Goal: Information Seeking & Learning: Learn about a topic

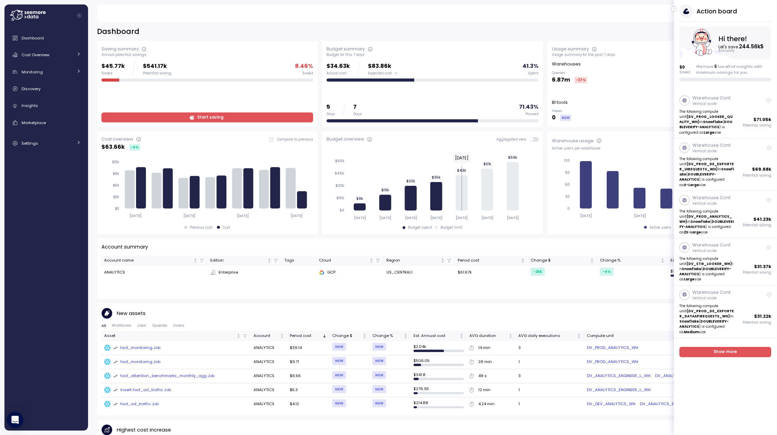
click at [604, 7] on icon "button" at bounding box center [673, 9] width 3 height 8
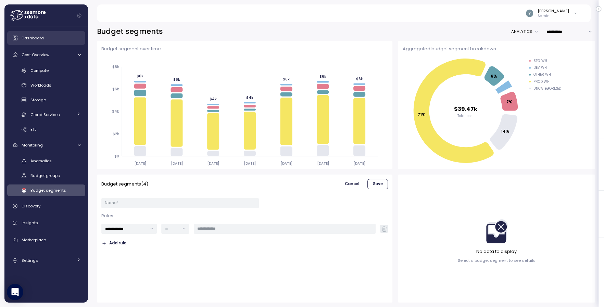
click at [39, 37] on span "Dashboard" at bounding box center [33, 37] width 22 height 5
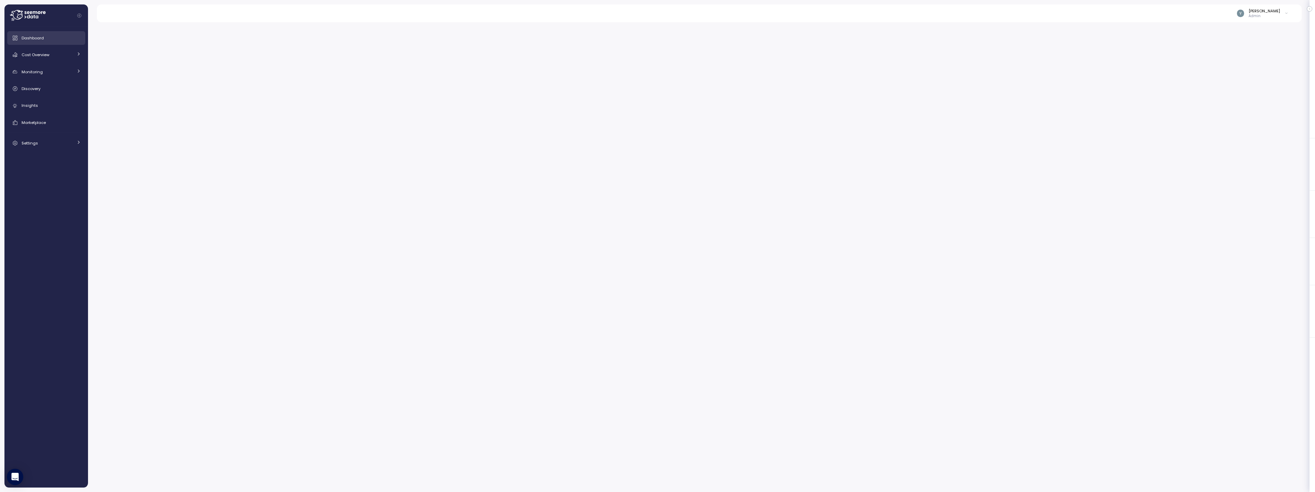
click at [36, 37] on span "Dashboard" at bounding box center [33, 37] width 22 height 5
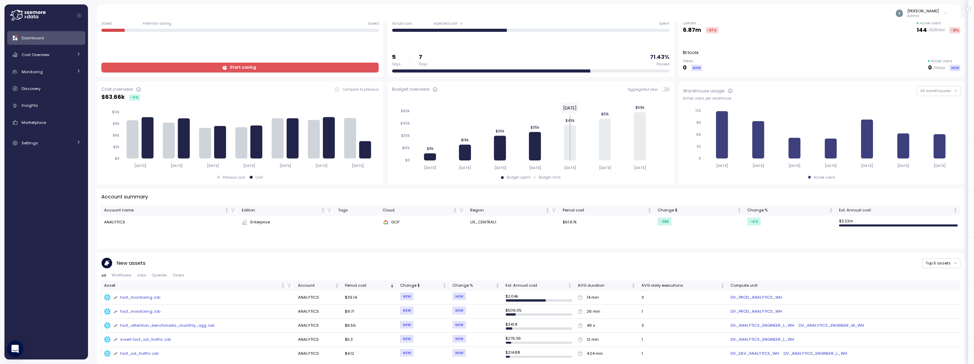
scroll to position [53, 0]
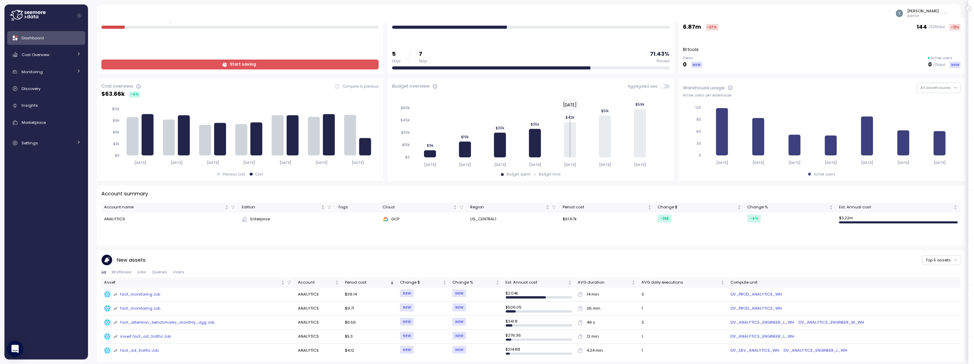
click at [144, 273] on span "Jobs" at bounding box center [141, 272] width 9 height 4
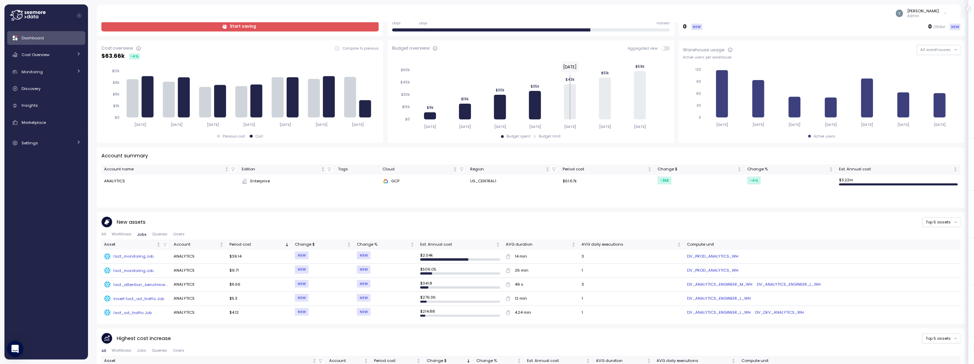
scroll to position [99, 0]
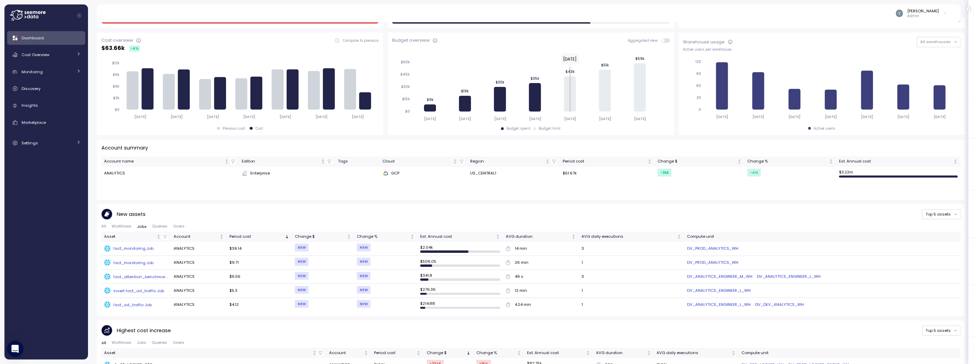
click at [140, 250] on div "fact_monitoring Job" at bounding box center [134, 248] width 40 height 5
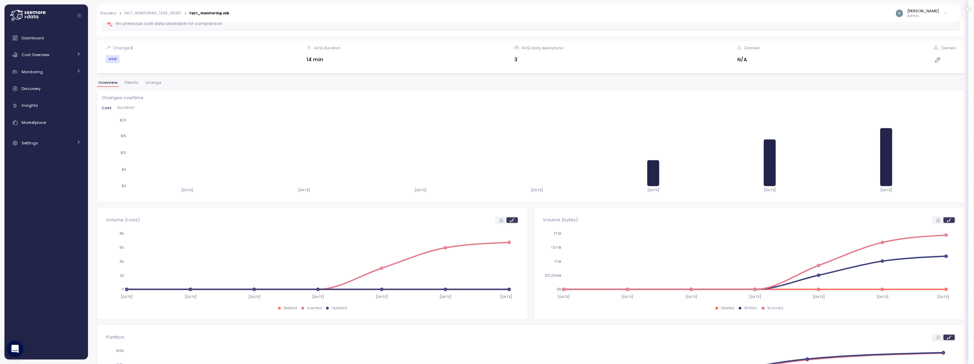
scroll to position [46, 0]
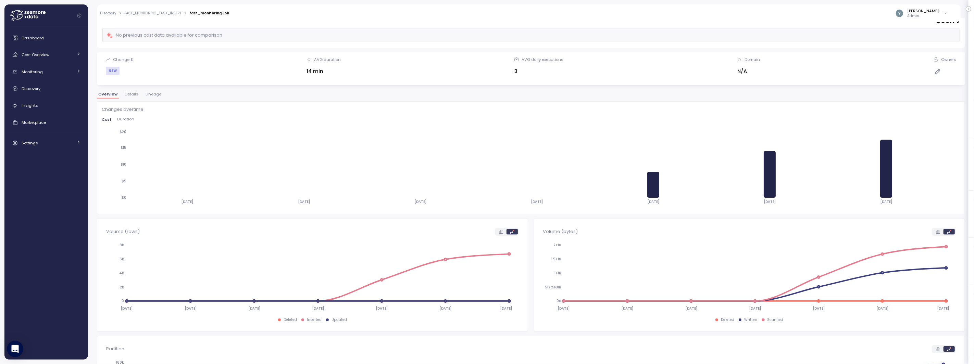
click at [154, 95] on span "Lineage" at bounding box center [154, 94] width 16 height 4
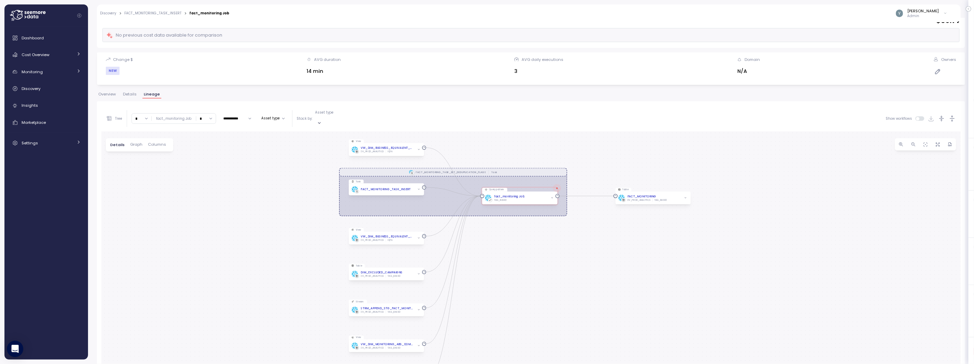
drag, startPoint x: 654, startPoint y: 279, endPoint x: 630, endPoint y: 254, distance: 35.1
click at [630, 254] on div "FACT_MONITORING_TASK_SET_DEDUPLICATION_FLAGS Task View VW_DIM_BUSINESS_EQUIVALE…" at bounding box center [530, 287] width 859 height 312
click at [552, 196] on span "button" at bounding box center [552, 198] width 4 height 4
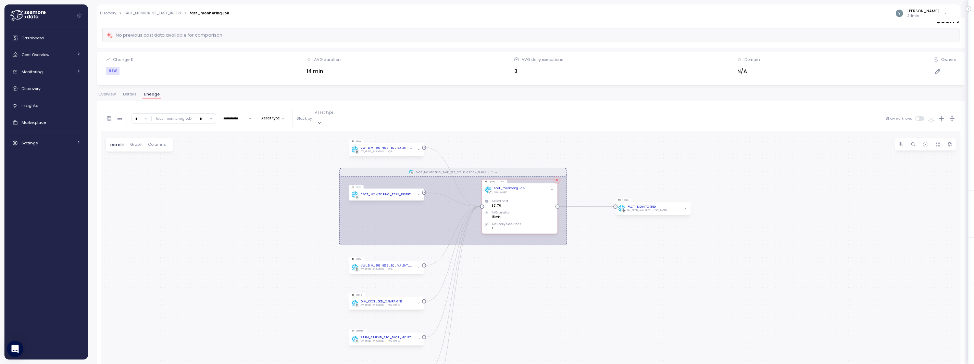
drag, startPoint x: 618, startPoint y: 254, endPoint x: 614, endPoint y: 249, distance: 7.0
click at [614, 249] on div "FACT_MONITORING_TASK_SET_DEDUPLICATION_FLAGS Task View VW_DIM_BUSINESS_EQUIVALE…" at bounding box center [530, 287] width 859 height 312
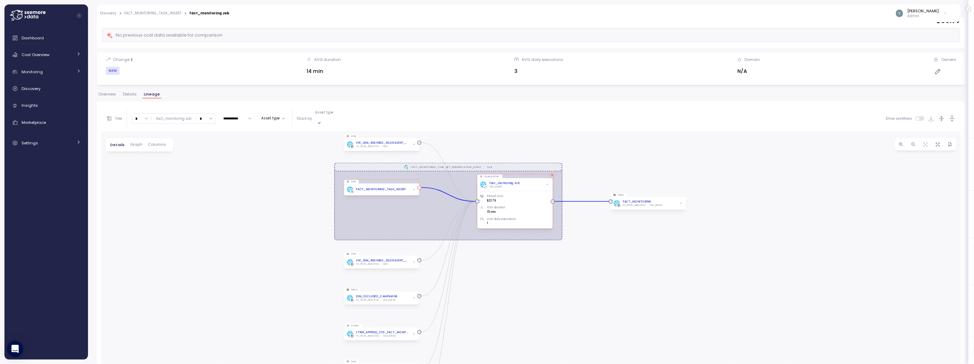
click at [414, 188] on icon "button" at bounding box center [414, 189] width 3 height 3
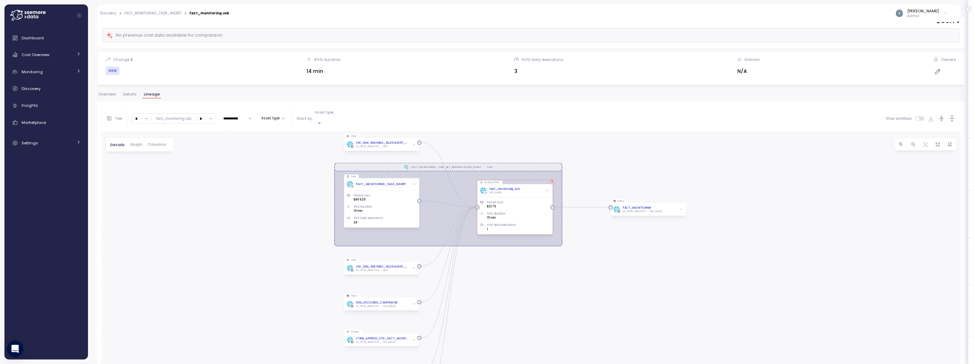
click at [136, 143] on span "Graph" at bounding box center [136, 145] width 12 height 4
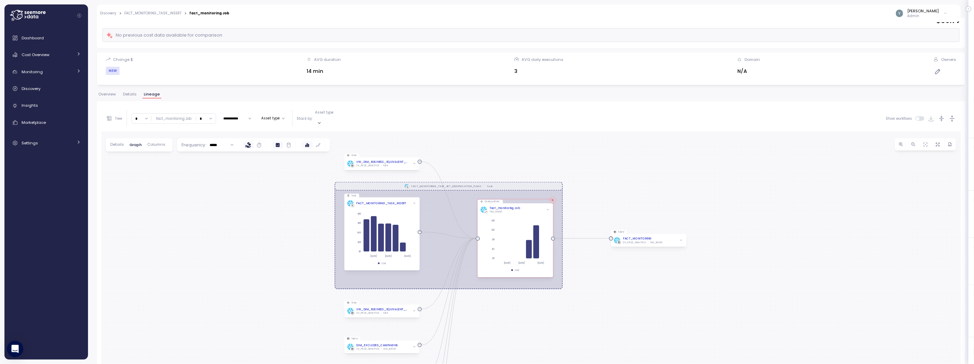
drag, startPoint x: 658, startPoint y: 266, endPoint x: 660, endPoint y: 286, distance: 20.0
click at [660, 286] on div "FACT_MONITORING_TASK_SET_DEDUPLICATION_FLAGS Task View VW_DIM_BUSINESS_EQUIVALE…" at bounding box center [530, 287] width 859 height 312
click at [36, 88] on span "Discovery" at bounding box center [31, 88] width 19 height 5
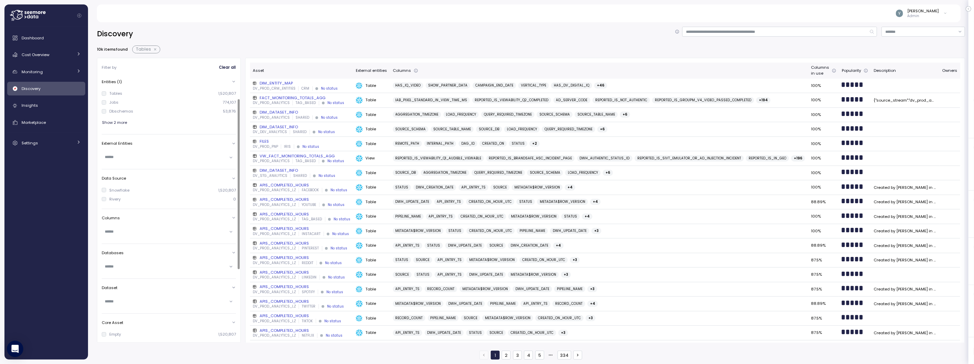
scroll to position [33, 0]
click at [129, 153] on input "text" at bounding box center [166, 156] width 122 height 6
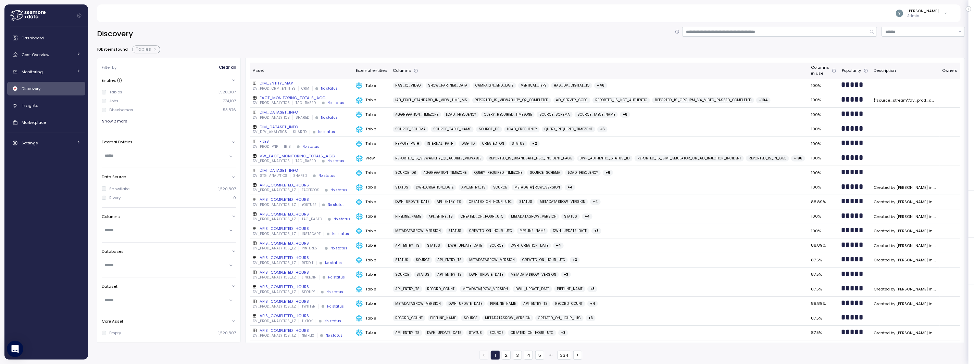
click at [244, 34] on div "Discovery" at bounding box center [531, 34] width 868 height 14
click at [52, 56] on div "Cost Overview" at bounding box center [47, 54] width 51 height 7
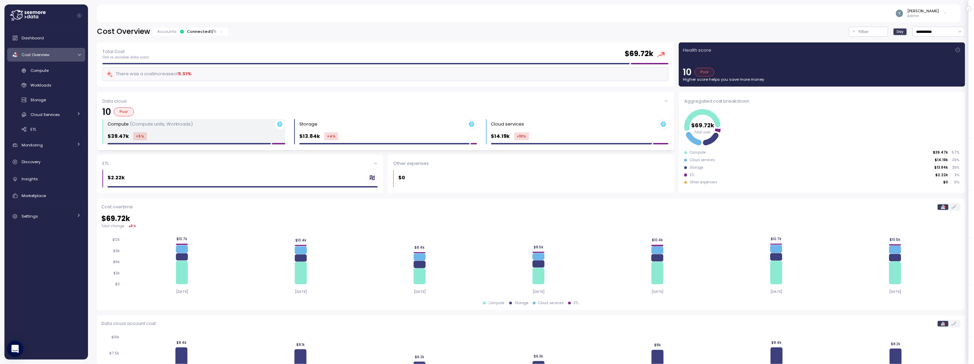
click at [191, 134] on div "$39.47k +5 %" at bounding box center [197, 137] width 178 height 8
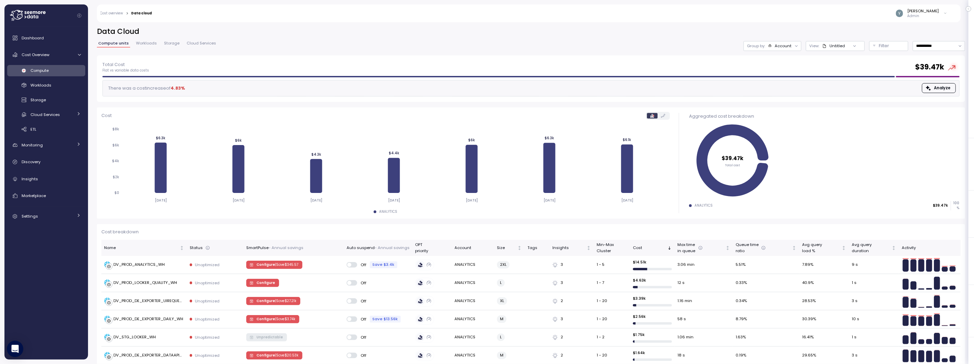
click at [142, 44] on span "Workloads" at bounding box center [146, 43] width 21 height 4
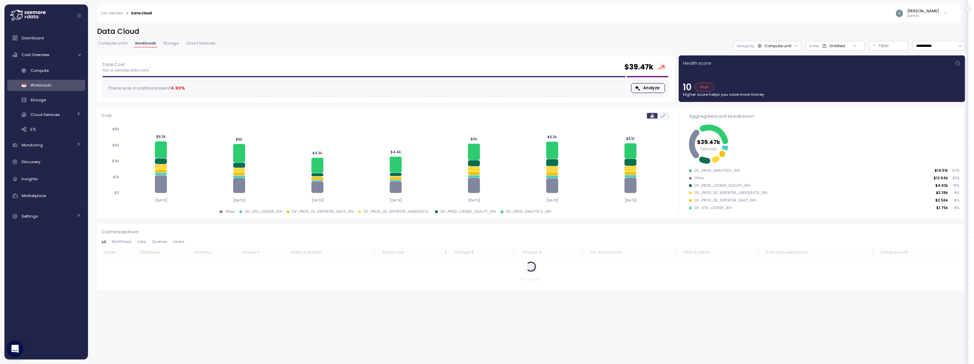
click at [197, 44] on span "Cloud Services" at bounding box center [200, 43] width 29 height 4
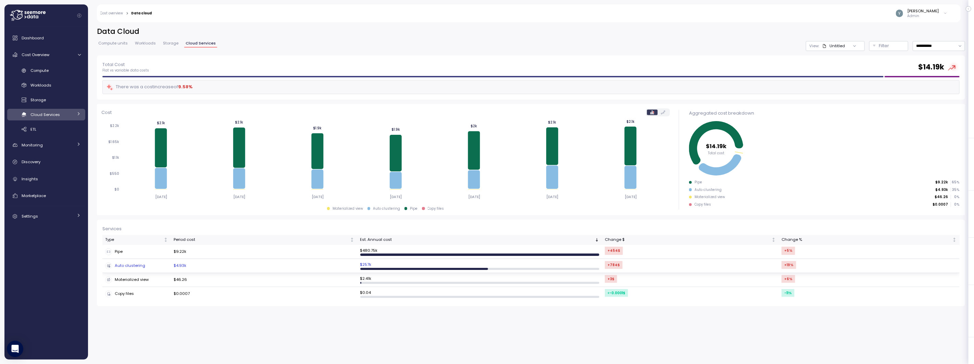
click at [151, 265] on div "Auto clustering" at bounding box center [136, 266] width 63 height 7
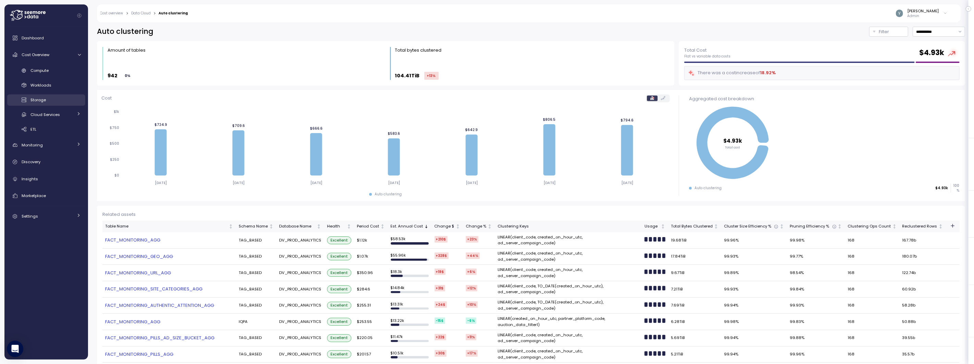
click at [43, 99] on span "Storage" at bounding box center [37, 99] width 15 height 5
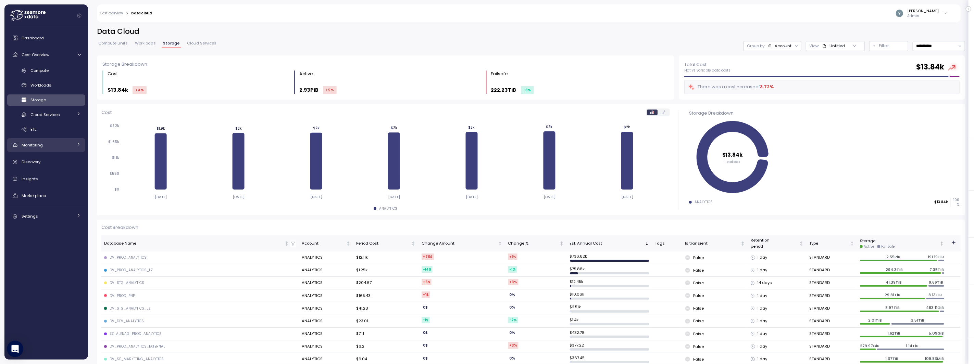
click at [41, 146] on span "Monitoring" at bounding box center [32, 144] width 21 height 5
click at [47, 101] on div "Storage" at bounding box center [55, 100] width 50 height 7
click at [32, 225] on span "Insights" at bounding box center [30, 222] width 16 height 5
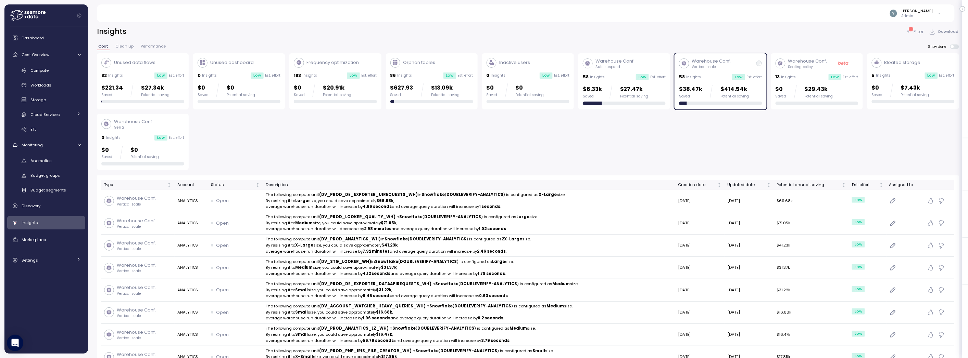
click at [721, 74] on div "58 Insights Low Est. effort" at bounding box center [720, 77] width 83 height 7
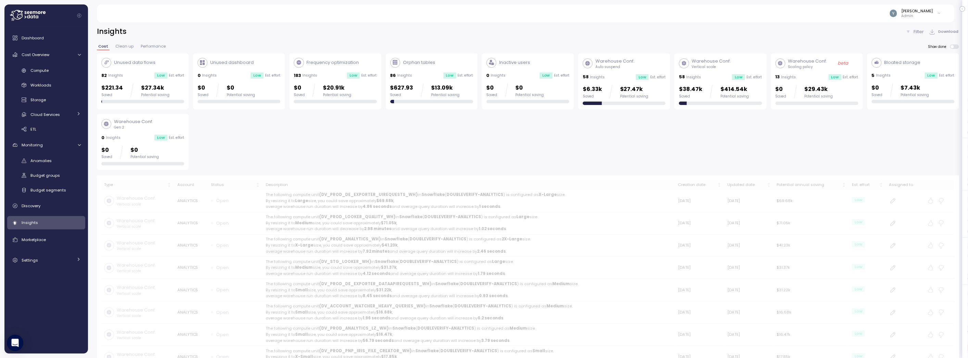
click at [902, 77] on div "5 Insights Low Est. effort" at bounding box center [913, 75] width 83 height 7
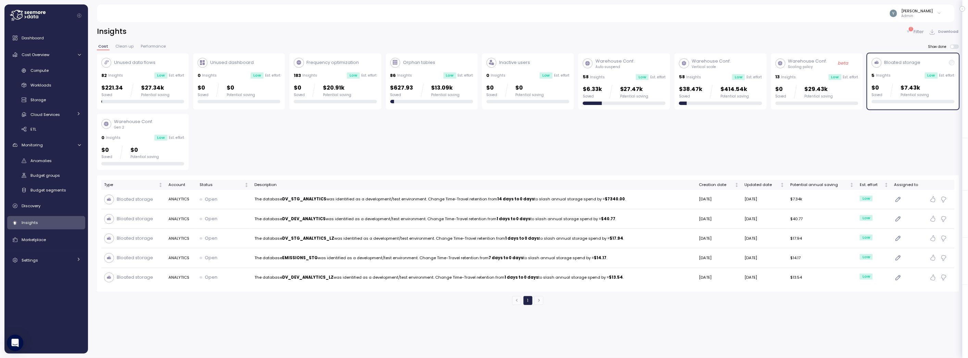
click at [911, 79] on div "Bloated storage 5 Insights Low Est. effort $0 Saved $7.43k Potential saving" at bounding box center [913, 81] width 83 height 46
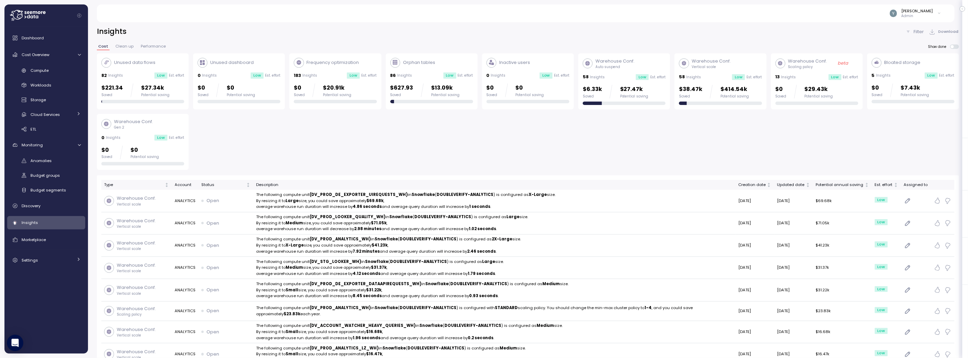
click at [716, 81] on div "Warehouse Conf. Vertical scale 58 Insights Low Est. effort $38.47k Saved $414.5…" at bounding box center [720, 81] width 83 height 47
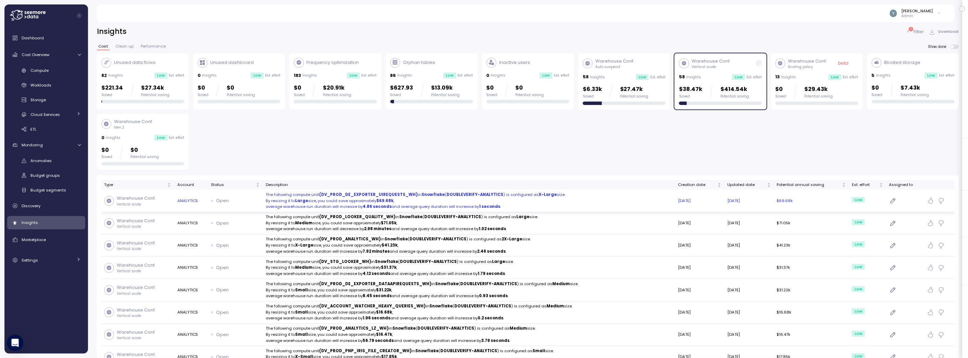
click at [379, 200] on strong "$69.68k" at bounding box center [384, 200] width 17 height 5
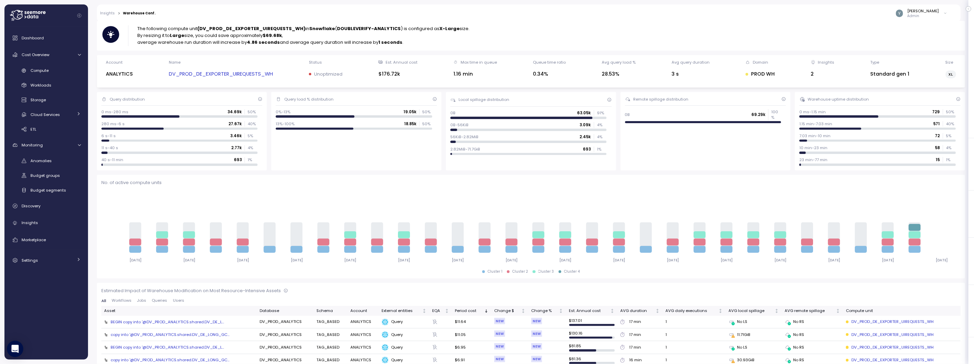
scroll to position [71, 0]
click at [256, 76] on link "DV_PROD_DE_EXPORTER_UIREQUESTS_WH" at bounding box center [221, 75] width 104 height 8
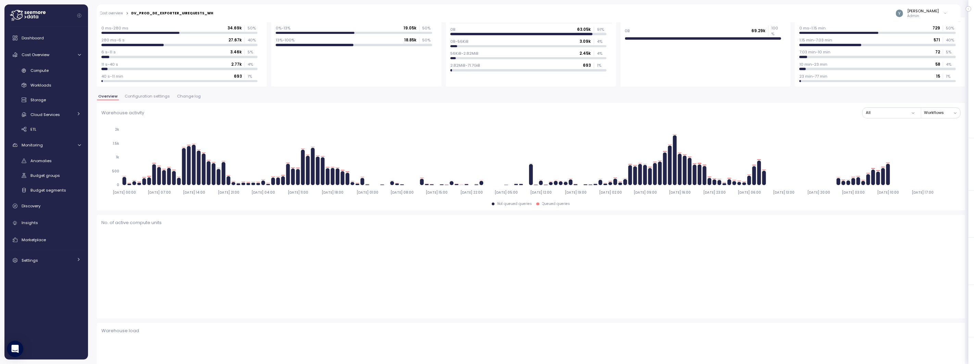
scroll to position [139, 0]
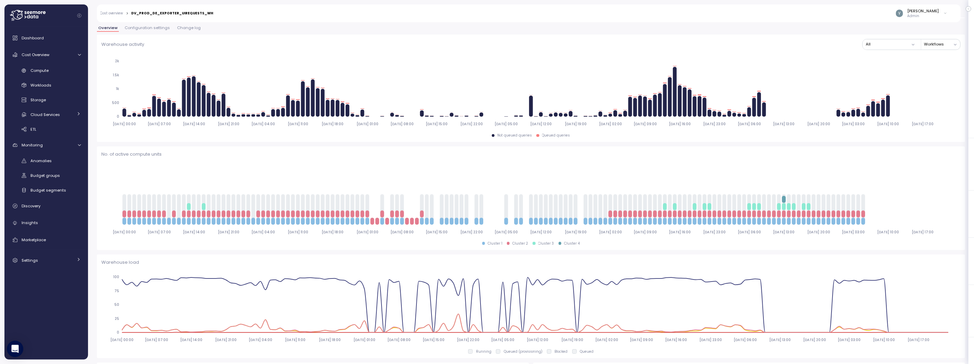
click at [142, 29] on span "Configuration settings" at bounding box center [147, 28] width 45 height 4
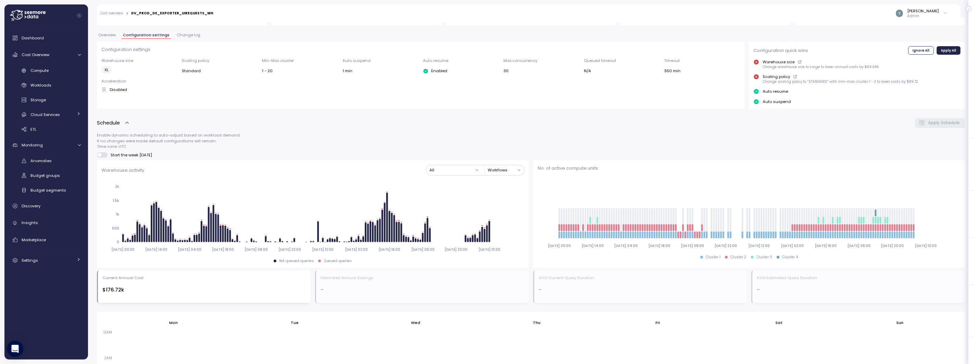
scroll to position [125, 0]
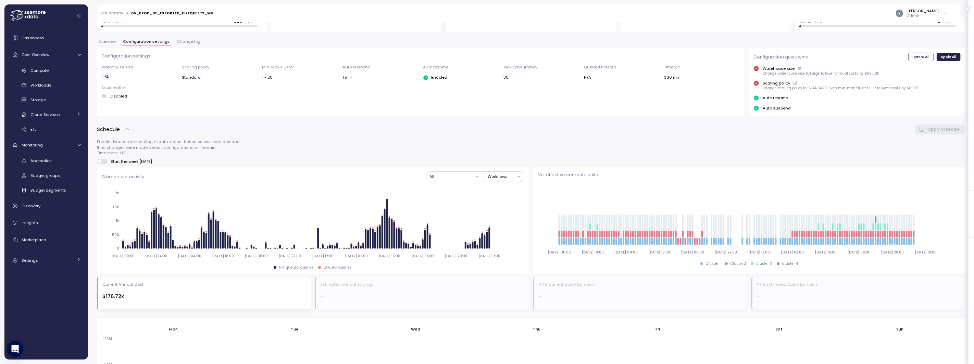
click at [118, 13] on link "Cost overview" at bounding box center [111, 13] width 23 height 3
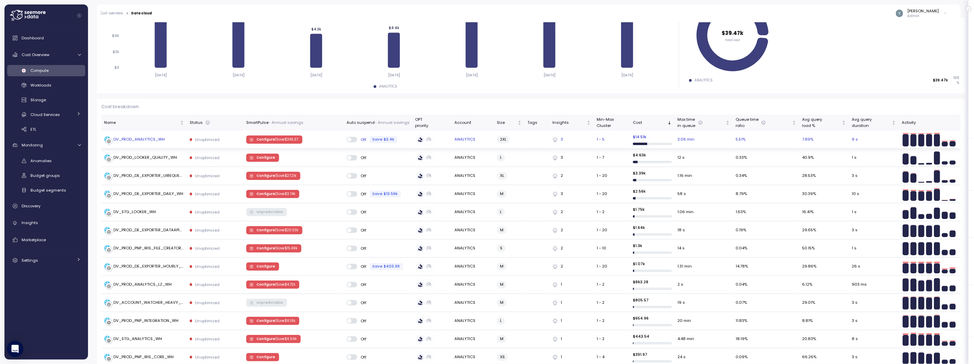
click at [147, 140] on div "DV_PROD_ANALYTICS_WH" at bounding box center [139, 140] width 51 height 6
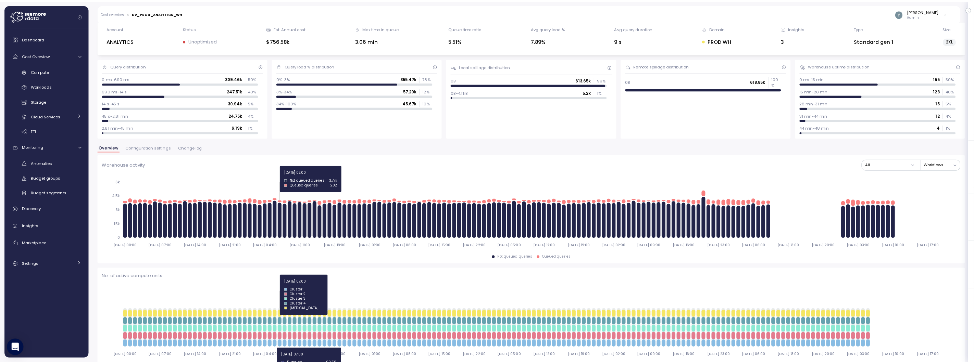
scroll to position [16, 0]
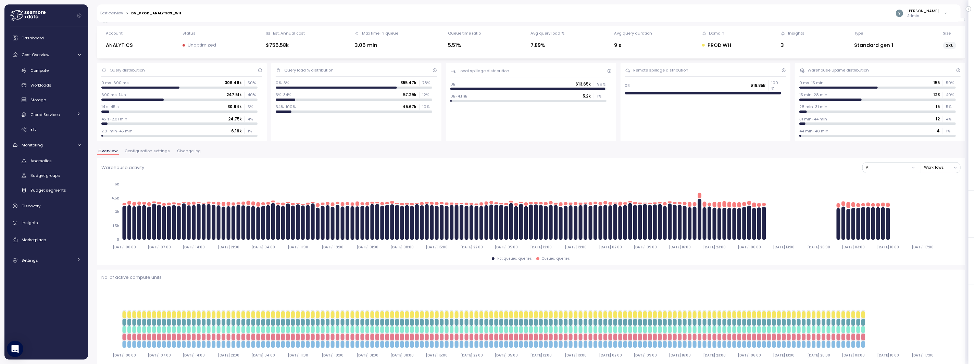
click at [153, 151] on span "Configuration settings" at bounding box center [147, 151] width 45 height 4
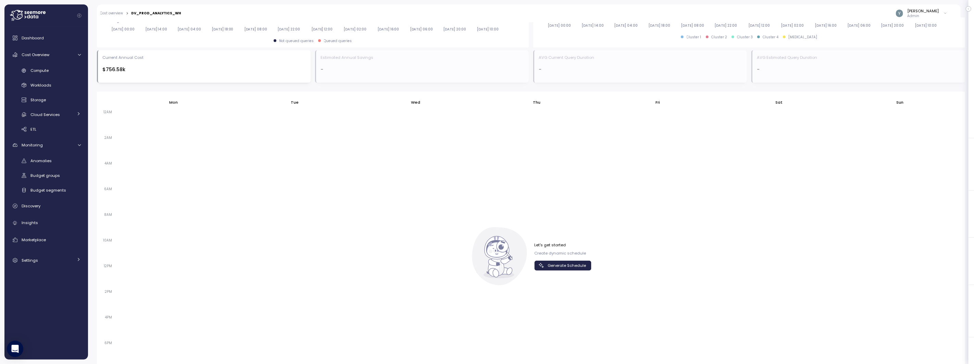
scroll to position [359, 0]
click at [562, 261] on span "Generate Schedule" at bounding box center [566, 263] width 38 height 9
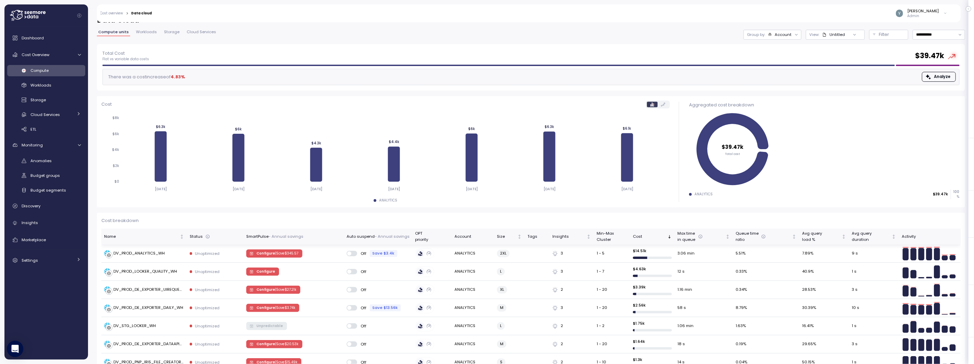
scroll to position [14, 0]
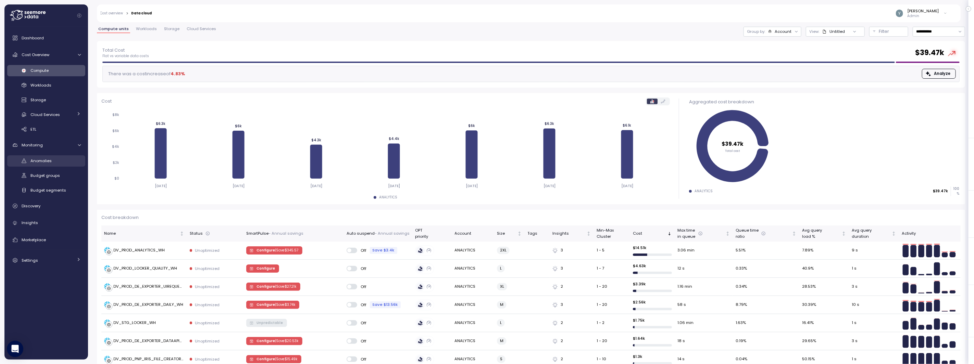
click at [46, 159] on span "Anomalies" at bounding box center [40, 160] width 21 height 5
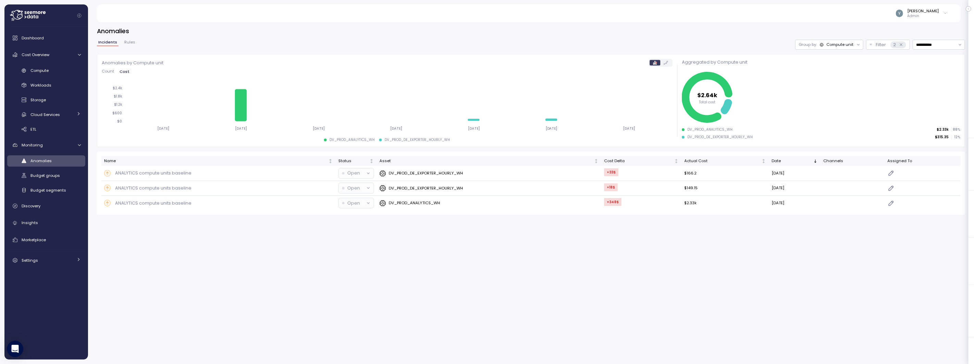
click at [846, 45] on div "Compute unit" at bounding box center [839, 44] width 27 height 5
click at [828, 70] on p "Compute unit" at bounding box center [834, 70] width 27 height 5
click at [847, 47] on div "Compute unit" at bounding box center [839, 44] width 27 height 5
click at [827, 86] on icon "$2.64k Total cost" at bounding box center [821, 97] width 278 height 54
click at [161, 174] on p "ANALYTICS compute units baseline" at bounding box center [153, 173] width 76 height 7
